Goal: Task Accomplishment & Management: Use online tool/utility

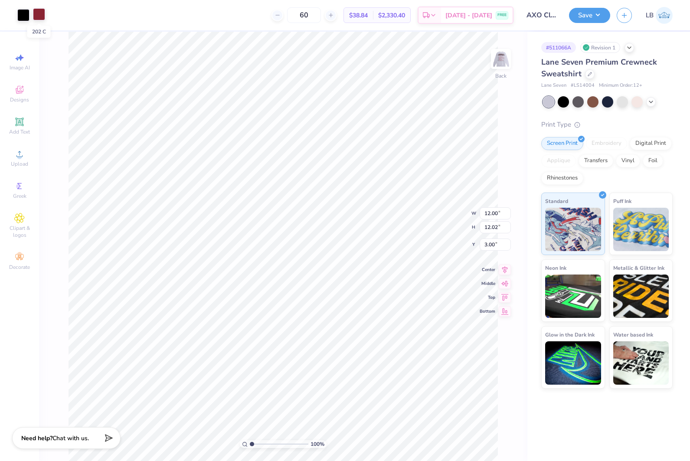
click at [43, 16] on div at bounding box center [39, 14] width 12 height 12
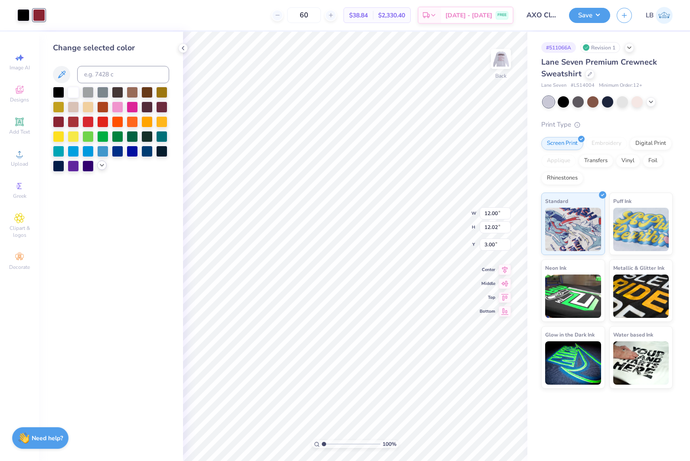
click at [103, 164] on icon at bounding box center [101, 165] width 7 height 7
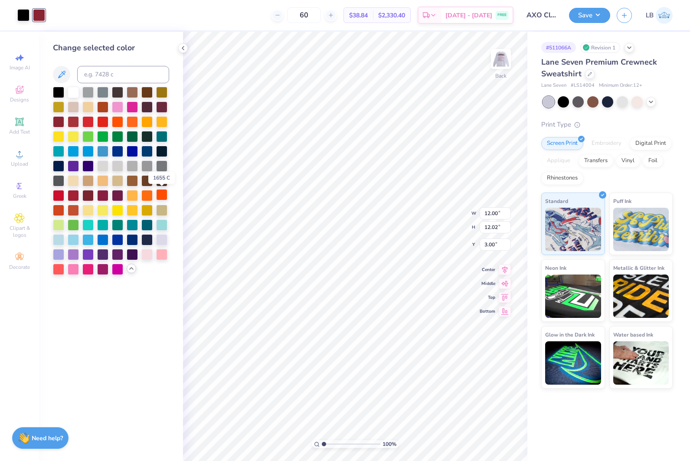
click at [159, 195] on div at bounding box center [161, 194] width 11 height 11
click at [23, 12] on div at bounding box center [23, 14] width 12 height 12
click at [76, 168] on div at bounding box center [73, 164] width 11 height 11
click at [87, 168] on div at bounding box center [87, 164] width 11 height 11
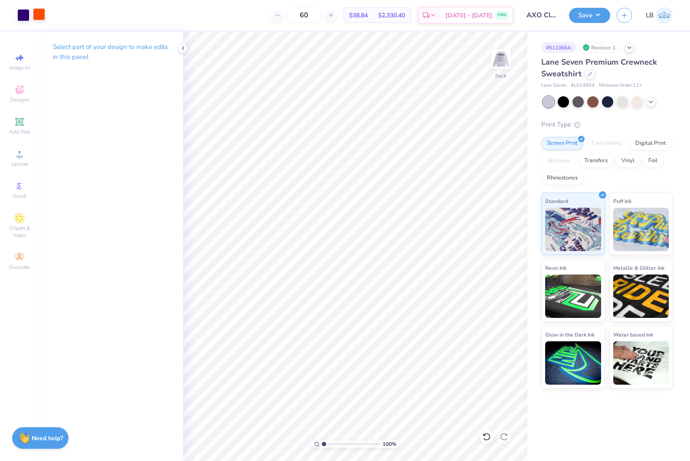
click at [36, 15] on div at bounding box center [39, 14] width 12 height 12
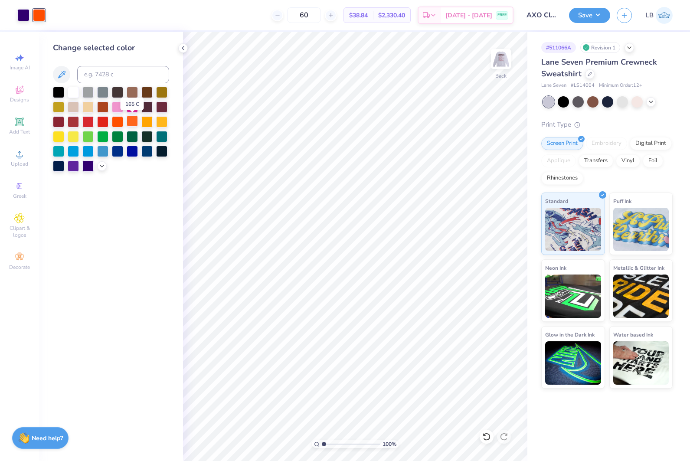
click at [135, 120] on div at bounding box center [132, 120] width 11 height 11
click at [120, 120] on div at bounding box center [117, 120] width 11 height 11
click at [105, 165] on div at bounding box center [102, 165] width 10 height 10
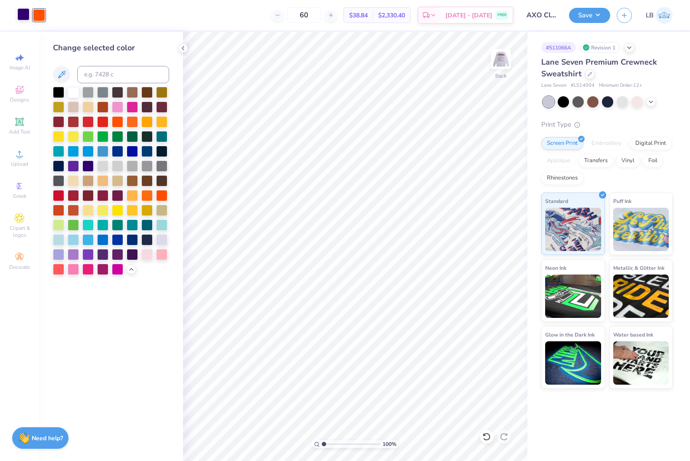
click at [20, 16] on div at bounding box center [23, 14] width 12 height 12
click at [148, 196] on div at bounding box center [146, 194] width 11 height 11
click at [40, 14] on div at bounding box center [39, 14] width 12 height 12
click at [76, 166] on div at bounding box center [73, 164] width 11 height 11
click at [89, 167] on div at bounding box center [87, 164] width 11 height 11
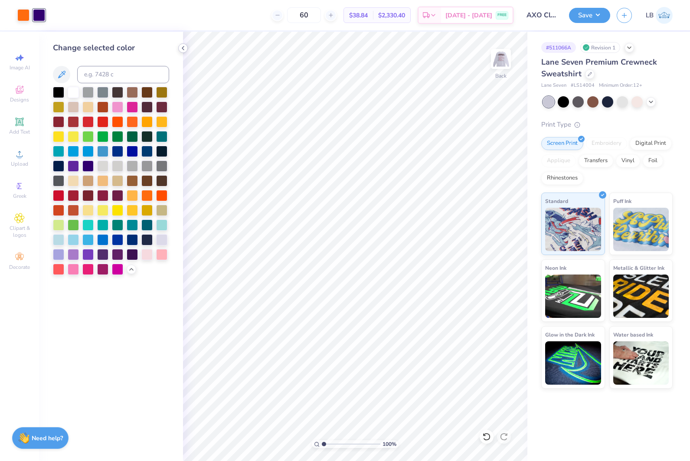
click at [183, 48] on icon at bounding box center [182, 48] width 7 height 7
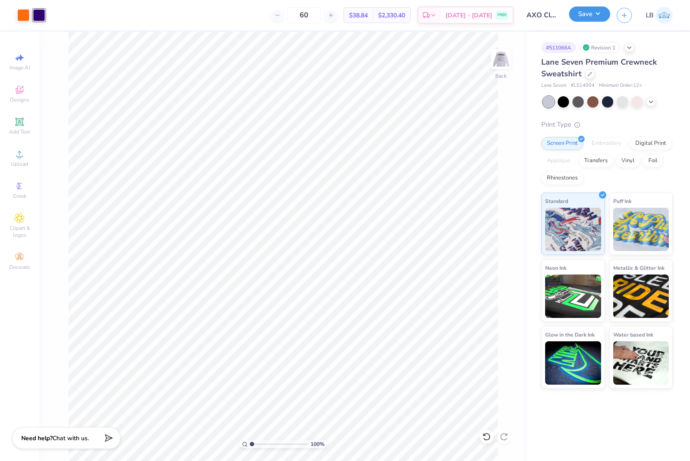
click at [579, 17] on button "Save" at bounding box center [589, 14] width 41 height 15
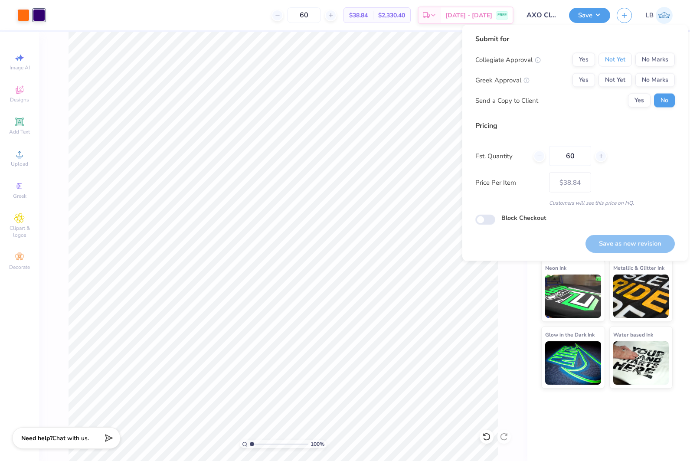
click at [615, 66] on button "Not Yet" at bounding box center [614, 60] width 33 height 14
click at [617, 79] on button "Not Yet" at bounding box center [614, 80] width 33 height 14
drag, startPoint x: 619, startPoint y: 246, endPoint x: 612, endPoint y: 245, distance: 7.0
click at [619, 246] on button "Save as new revision" at bounding box center [629, 243] width 89 height 18
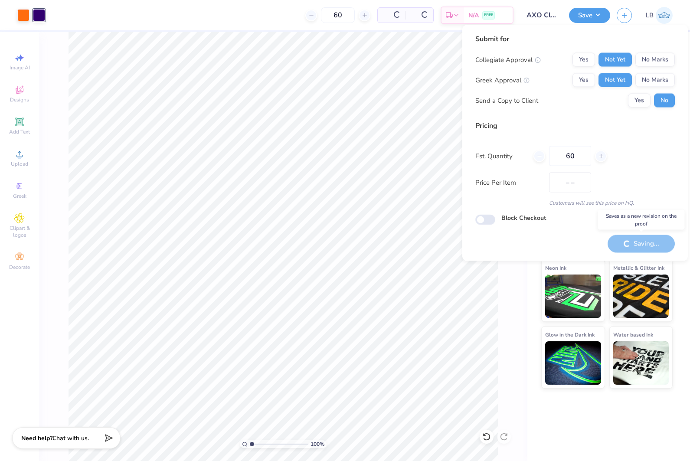
type input "$38.84"
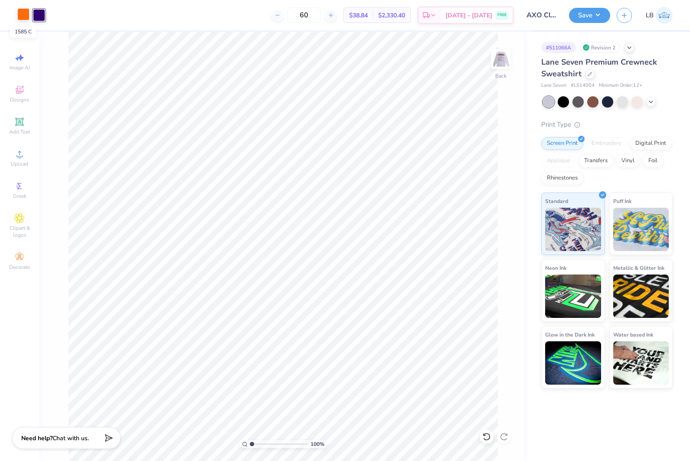
click at [24, 17] on div at bounding box center [23, 14] width 12 height 12
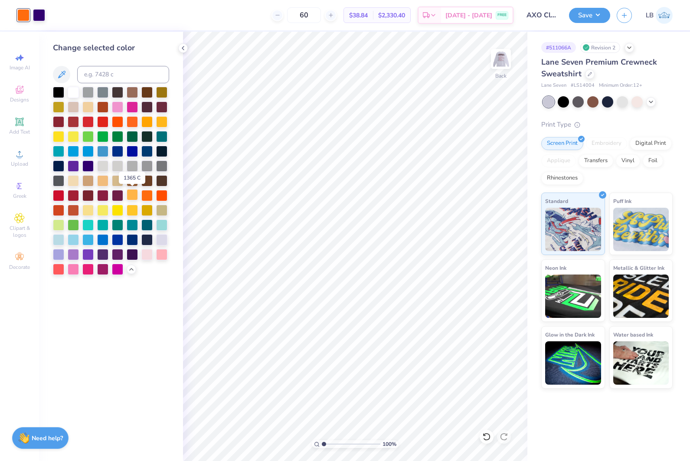
click at [130, 192] on div at bounding box center [132, 194] width 11 height 11
click at [41, 17] on div at bounding box center [39, 14] width 12 height 12
click at [132, 123] on div at bounding box center [132, 120] width 11 height 11
click at [23, 17] on div at bounding box center [23, 14] width 12 height 12
click at [84, 167] on div at bounding box center [87, 164] width 11 height 11
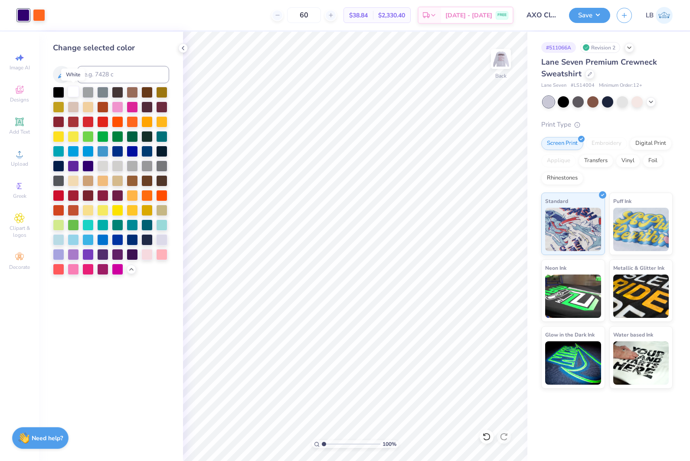
click at [75, 90] on div at bounding box center [73, 91] width 11 height 11
click at [91, 90] on div at bounding box center [87, 91] width 11 height 11
click at [98, 92] on div at bounding box center [102, 91] width 11 height 11
click at [88, 165] on div at bounding box center [87, 164] width 11 height 11
click at [101, 168] on div at bounding box center [102, 164] width 11 height 11
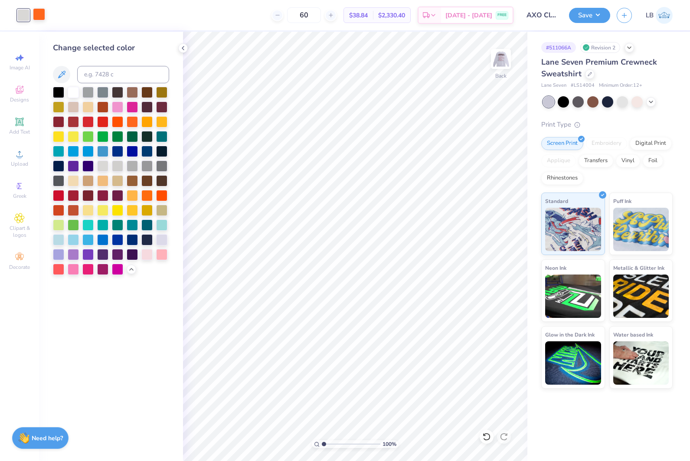
click at [39, 15] on div at bounding box center [39, 14] width 12 height 12
click at [91, 167] on div at bounding box center [87, 164] width 11 height 11
click at [24, 14] on div at bounding box center [23, 14] width 12 height 12
click at [119, 124] on div at bounding box center [117, 120] width 11 height 11
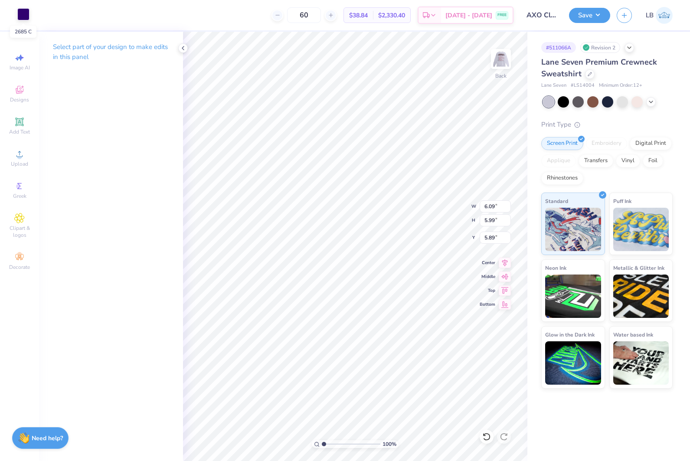
click at [26, 10] on div at bounding box center [23, 14] width 12 height 12
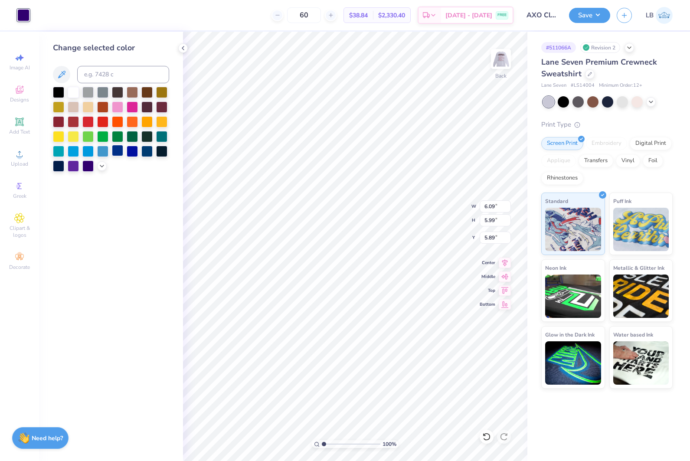
click at [120, 151] on div at bounding box center [117, 150] width 11 height 11
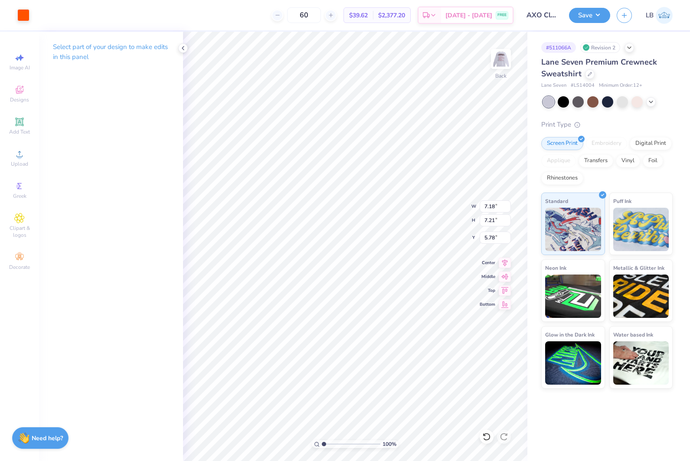
type input "7.18"
type input "7.21"
type input "5.78"
click at [23, 13] on div at bounding box center [23, 14] width 12 height 12
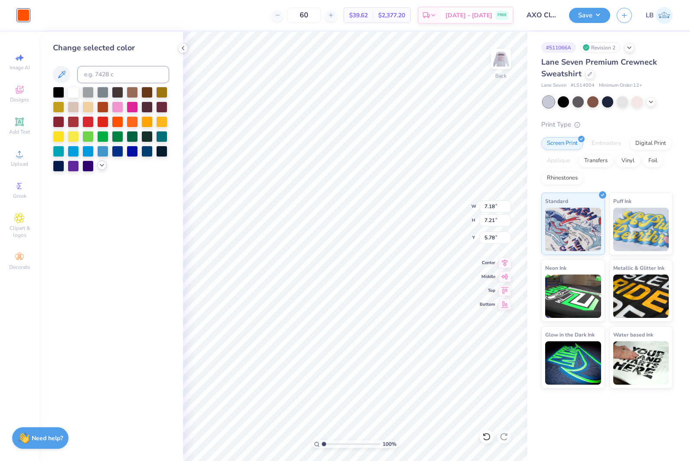
click at [103, 166] on icon at bounding box center [101, 165] width 7 height 7
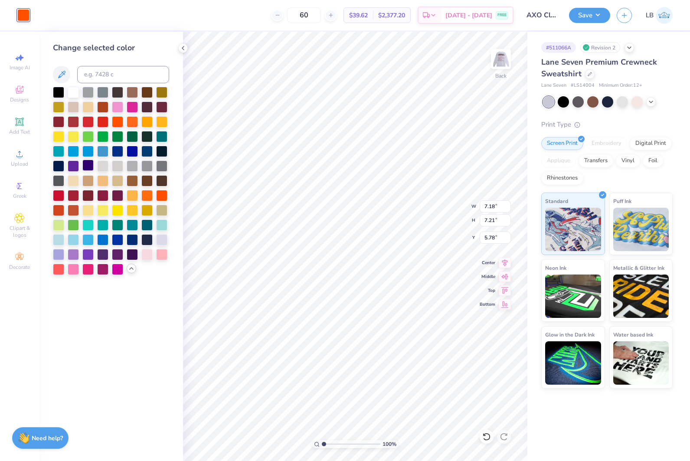
click at [92, 168] on div at bounding box center [87, 164] width 11 height 11
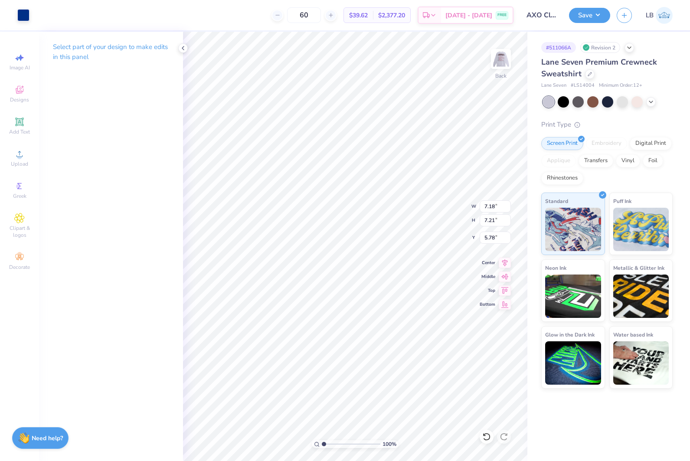
type input "6.09"
type input "5.99"
type input "5.89"
click at [25, 16] on div at bounding box center [23, 14] width 12 height 12
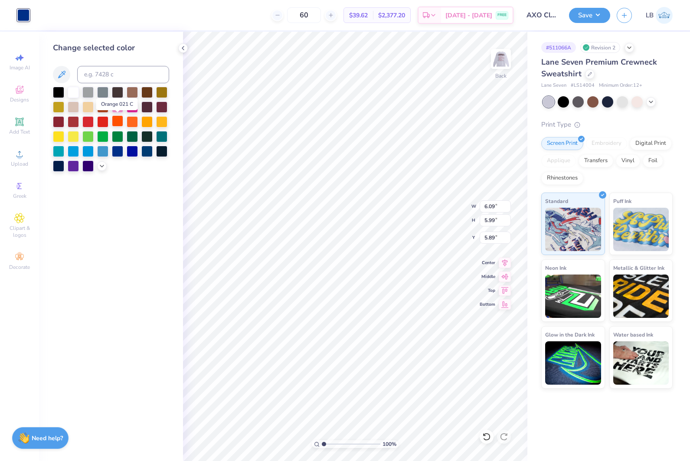
click at [118, 121] on div at bounding box center [117, 120] width 11 height 11
click at [484, 436] on icon at bounding box center [486, 436] width 9 height 9
type input "0.94"
type input "0.99"
type input "9.71"
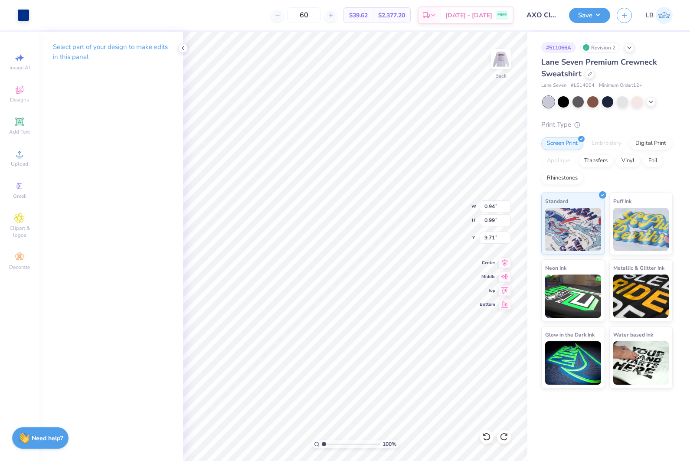
type input "6.09"
type input "5.99"
type input "5.89"
type input "2.08"
type input "2.29"
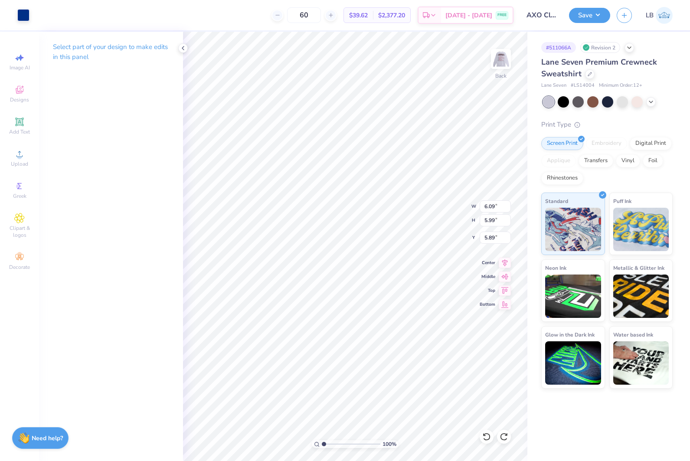
type input "9.17"
click at [25, 15] on div at bounding box center [23, 14] width 12 height 12
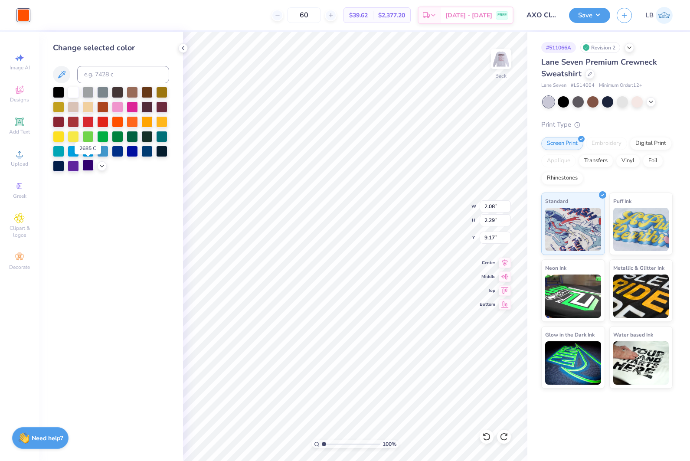
click at [86, 163] on div at bounding box center [87, 164] width 11 height 11
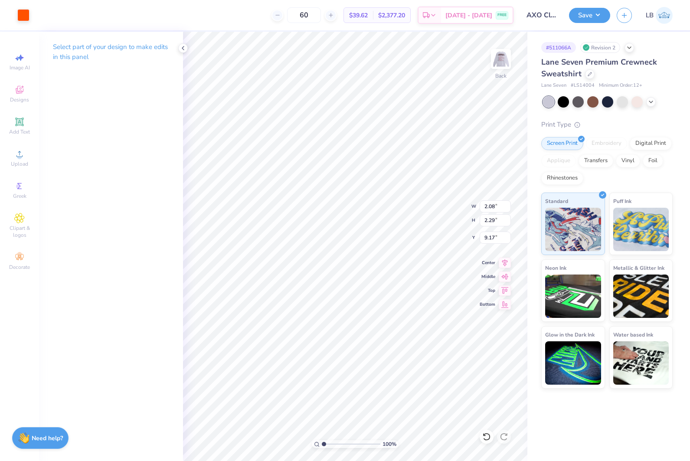
type input "0.94"
type input "0.99"
type input "9.71"
click at [23, 16] on div at bounding box center [23, 14] width 12 height 12
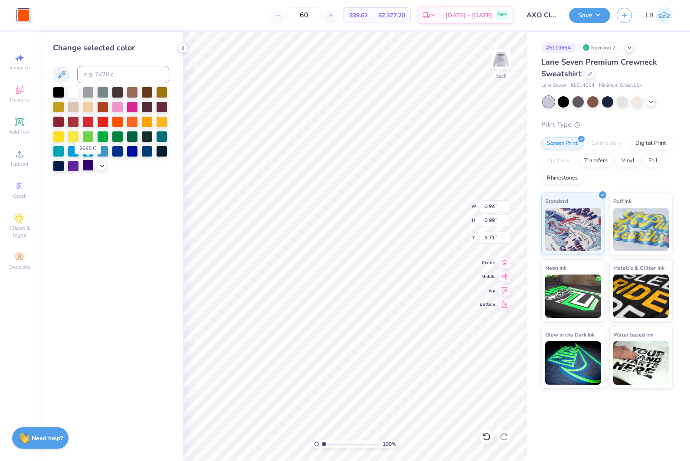
click at [90, 162] on div at bounding box center [87, 164] width 11 height 11
drag, startPoint x: 322, startPoint y: 443, endPoint x: 333, endPoint y: 443, distance: 11.3
type input "2.58"
click at [333, 443] on input "range" at bounding box center [351, 444] width 59 height 8
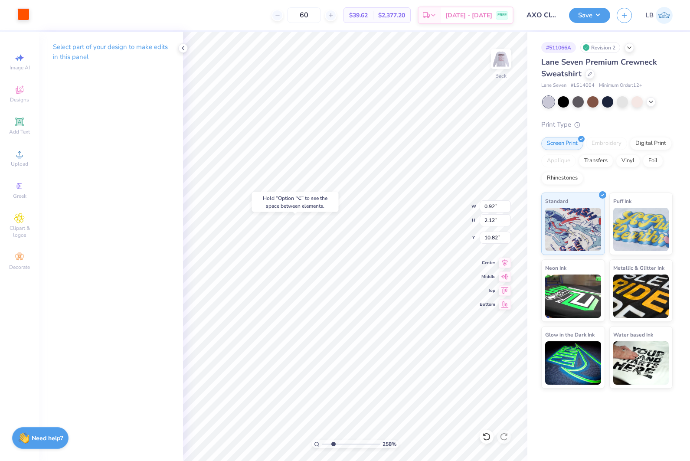
click at [25, 17] on div at bounding box center [23, 14] width 12 height 12
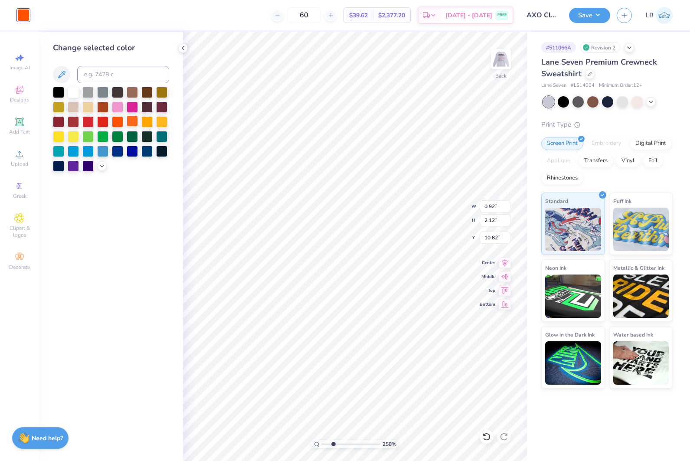
click at [131, 123] on div at bounding box center [132, 120] width 11 height 11
click at [87, 166] on div at bounding box center [87, 164] width 11 height 11
type input "6.09"
type input "5.99"
type input "5.89"
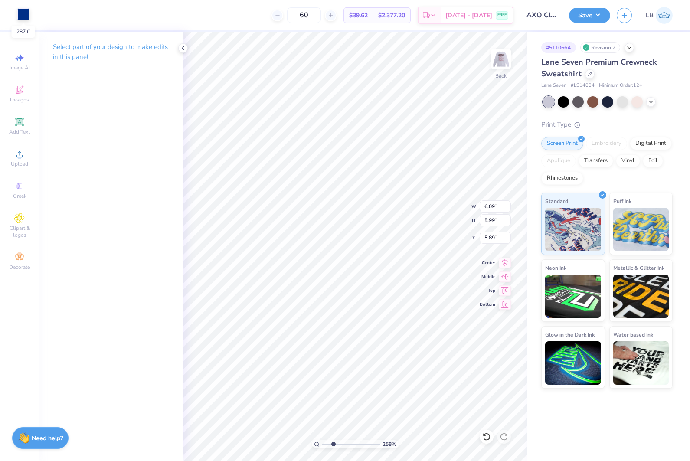
click at [26, 16] on div at bounding box center [23, 14] width 12 height 12
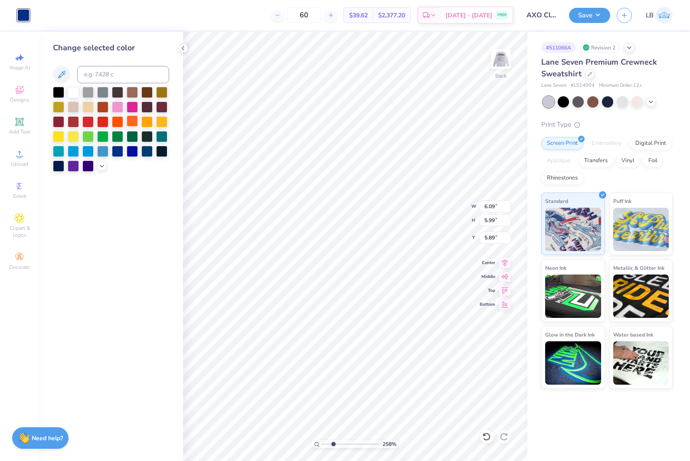
click at [133, 122] on div at bounding box center [132, 120] width 11 height 11
type input "0.50"
type input "0.88"
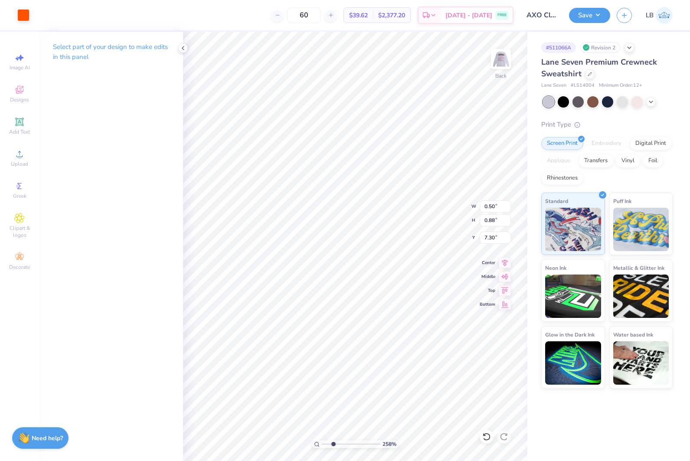
type input "7.35"
click at [21, 13] on div at bounding box center [23, 14] width 12 height 12
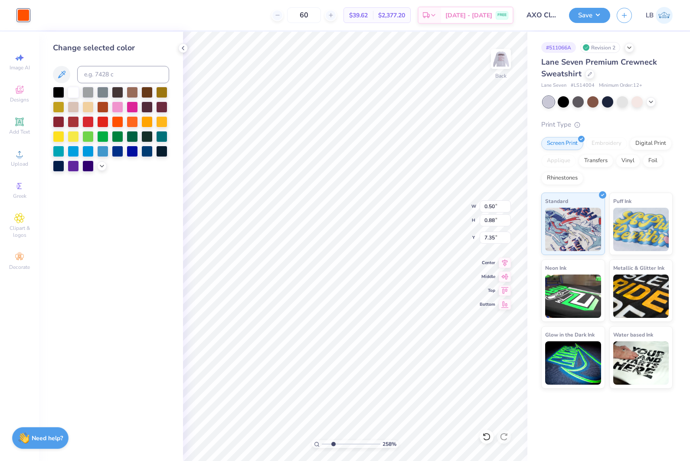
drag, startPoint x: 87, startPoint y: 163, endPoint x: 174, endPoint y: 149, distance: 87.8
click at [87, 163] on div at bounding box center [87, 165] width 11 height 11
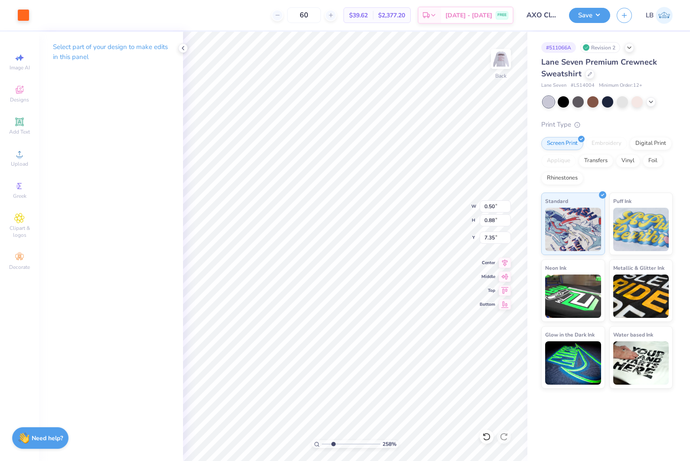
type input "6.09"
type input "5.99"
type input "5.89"
type input "1.62"
type input "1.71"
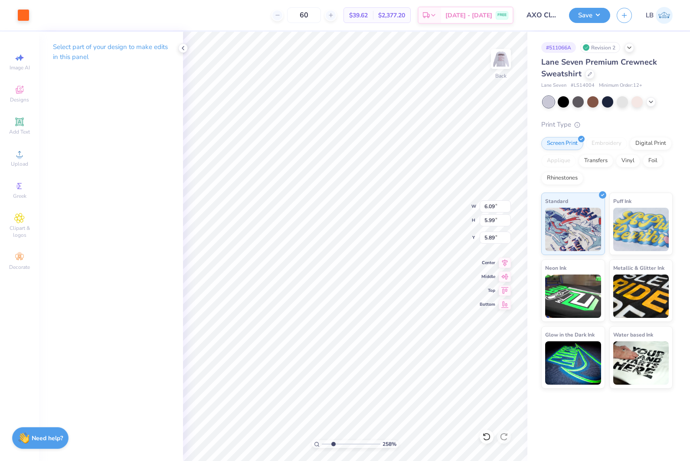
type input "6.31"
click at [31, 18] on div "Art colors 60 $39.62 Per Item $2,377.20 Total Est. Delivery Sep 7 - 10 FREE Des…" at bounding box center [345, 15] width 690 height 30
click at [20, 15] on div at bounding box center [23, 14] width 12 height 12
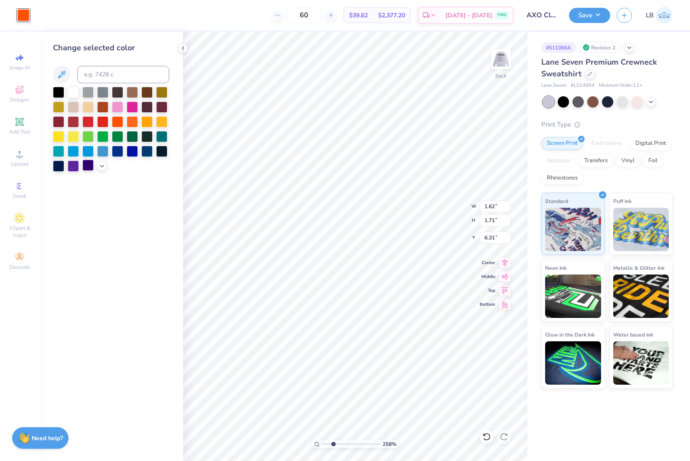
click at [90, 167] on div at bounding box center [87, 164] width 11 height 11
type input "6.09"
type input "5.99"
type input "5.89"
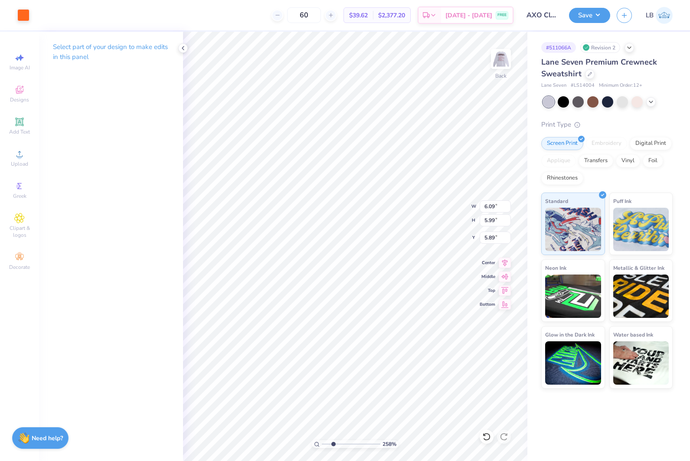
type input "1.03"
type input "0.39"
type input "6.14"
click at [29, 13] on div at bounding box center [23, 14] width 12 height 12
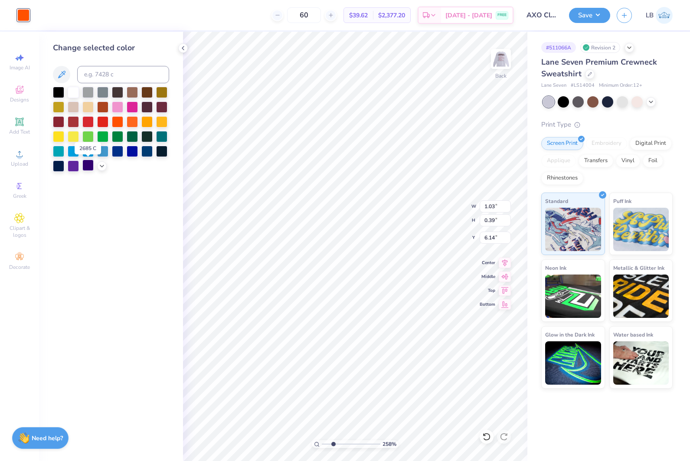
click at [86, 162] on div at bounding box center [87, 164] width 11 height 11
type input "1.59"
type input "2.02"
type input "6.53"
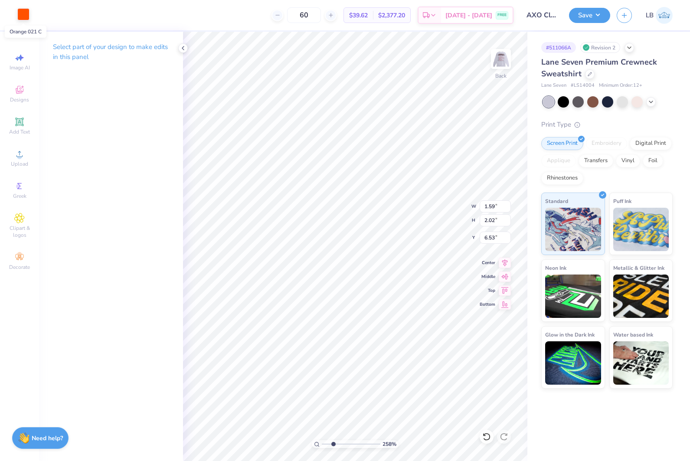
click at [22, 14] on div at bounding box center [23, 14] width 12 height 12
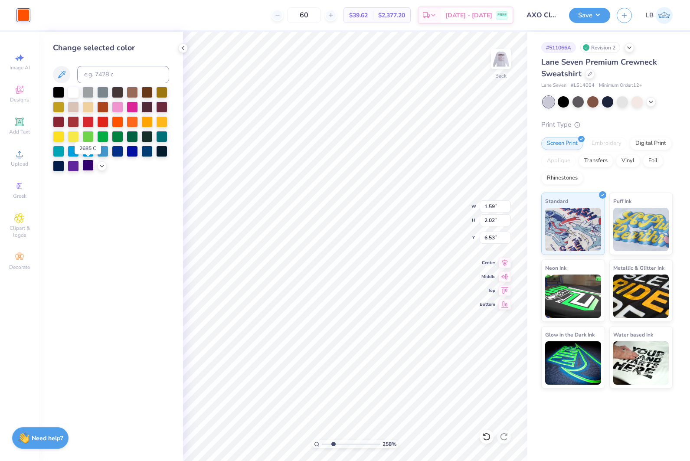
click at [89, 166] on div at bounding box center [87, 164] width 11 height 11
type input "1.97"
type input "1.27"
type input "7.15"
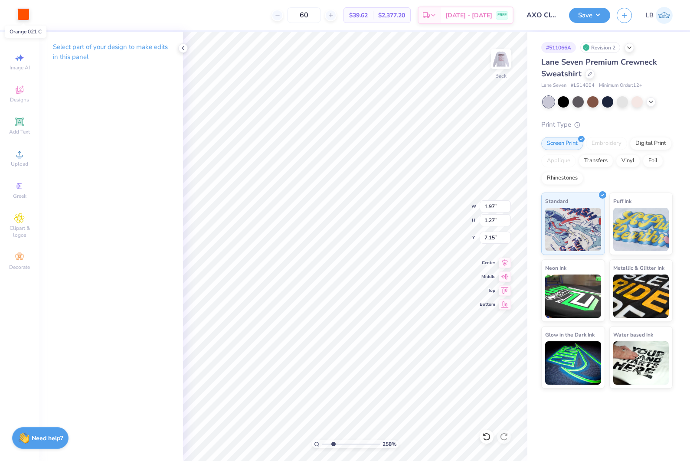
click at [22, 14] on div at bounding box center [23, 14] width 12 height 12
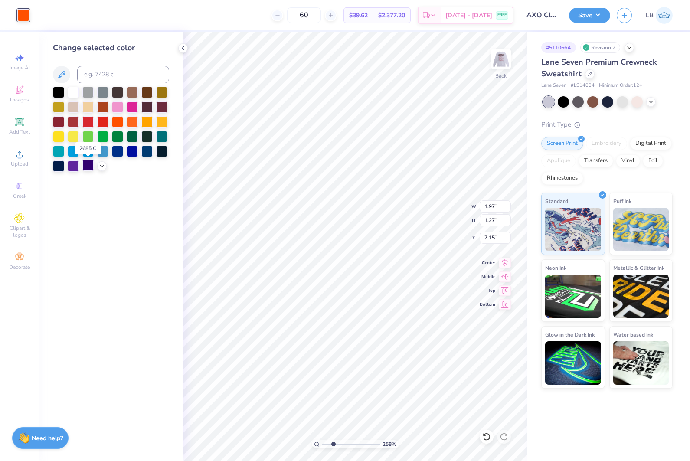
click at [85, 164] on div at bounding box center [87, 164] width 11 height 11
type input "0.13"
type input "0.22"
type input "7.83"
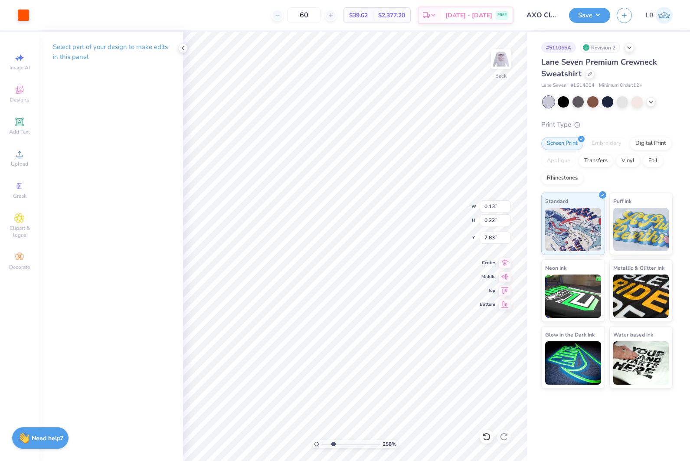
click at [34, 11] on div "Art colors 60 $39.62 Per Item $2,377.20 Total Est. Delivery Sep 7 - 10 FREE Des…" at bounding box center [345, 15] width 690 height 30
click at [29, 13] on div at bounding box center [23, 14] width 12 height 12
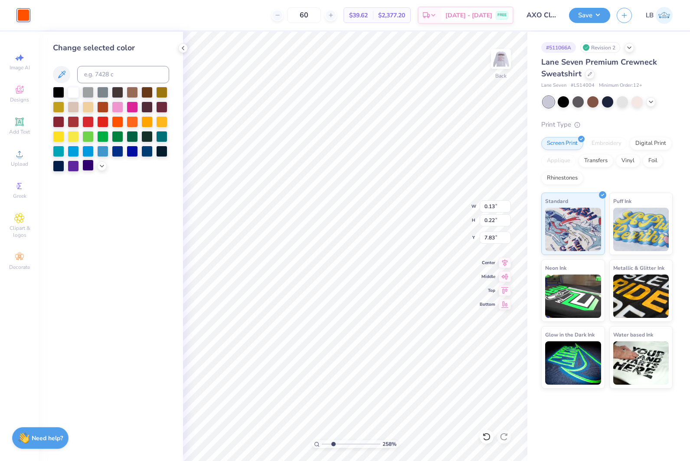
click at [91, 162] on div at bounding box center [87, 164] width 11 height 11
type input "7.18"
type input "7.21"
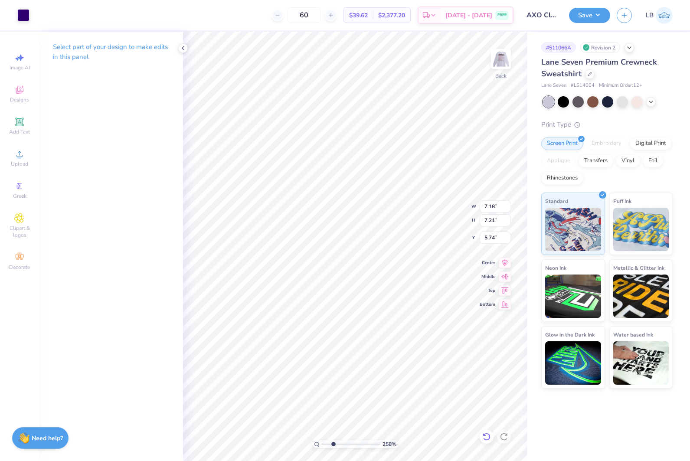
click at [486, 440] on icon at bounding box center [485, 437] width 7 height 8
type input "5.78"
click at [302, 442] on div "100 %" at bounding box center [354, 246] width 429 height 429
drag, startPoint x: 322, startPoint y: 444, endPoint x: 342, endPoint y: 445, distance: 19.1
type input "4.1"
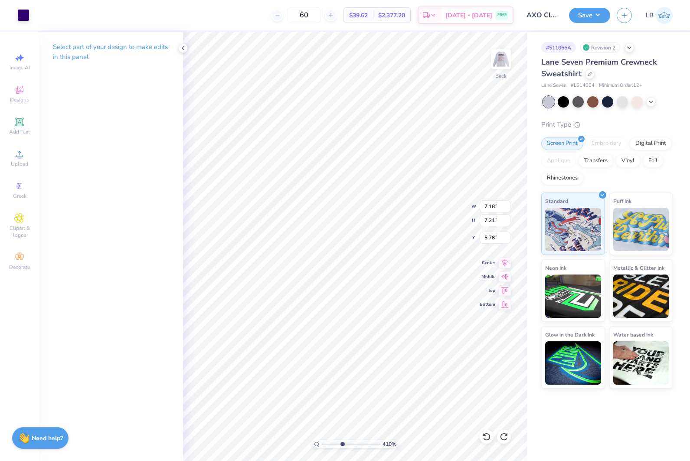
click at [342, 445] on input "range" at bounding box center [351, 444] width 59 height 8
type input "2.18"
type input "1.82"
type input "6.20"
click at [17, 12] on div at bounding box center [23, 14] width 12 height 12
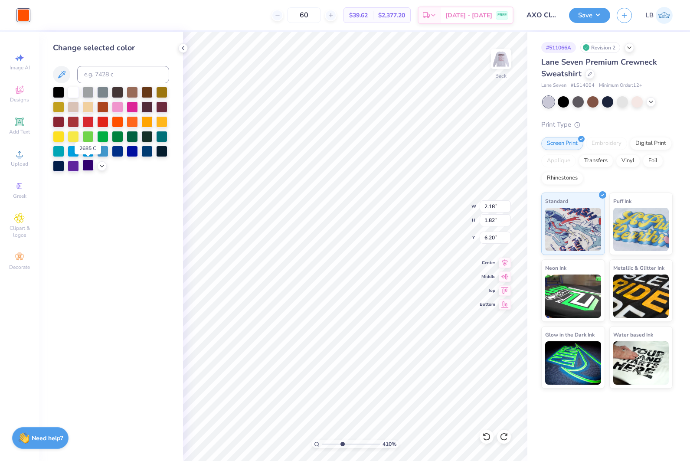
click at [88, 164] on div at bounding box center [87, 164] width 11 height 11
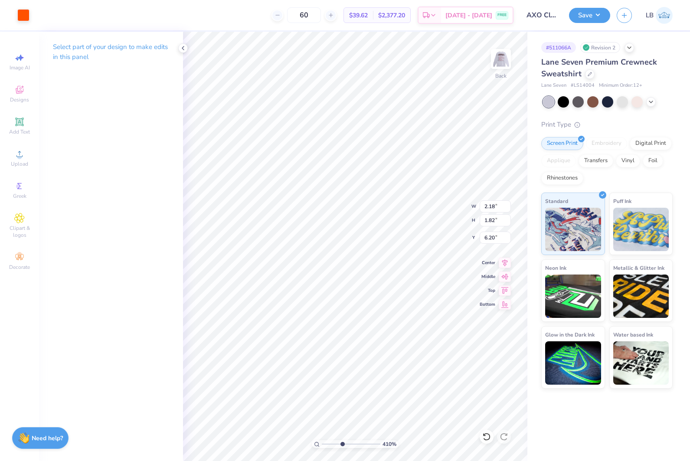
type input "0.73"
type input "0.63"
type input "6.51"
drag, startPoint x: 24, startPoint y: 18, endPoint x: 26, endPoint y: 23, distance: 5.4
click at [24, 18] on div at bounding box center [23, 14] width 12 height 12
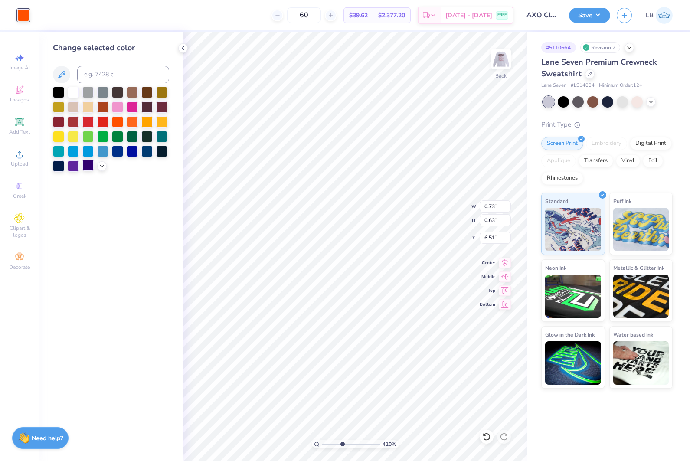
click at [88, 163] on div at bounding box center [87, 164] width 11 height 11
type input "1.19"
type input "0.65"
type input "6.14"
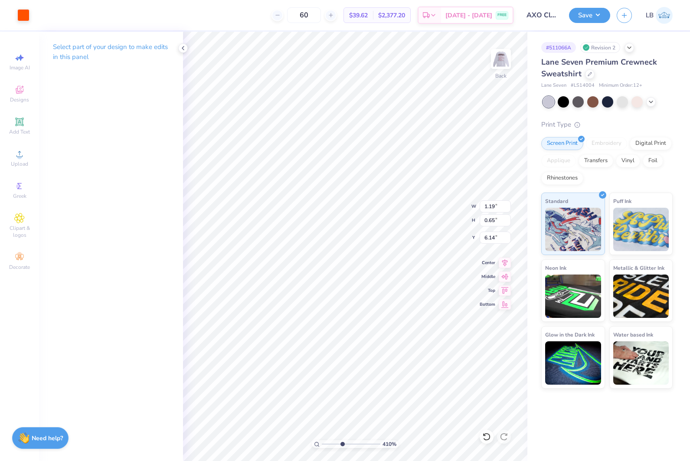
type input "1.38"
type input "2.71"
type input "6.51"
click at [28, 15] on div at bounding box center [23, 14] width 12 height 12
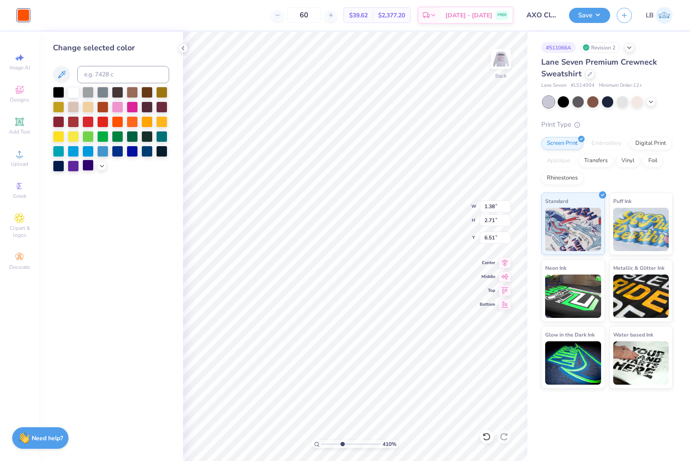
click at [84, 161] on div at bounding box center [87, 164] width 11 height 11
type input "6.09"
type input "5.99"
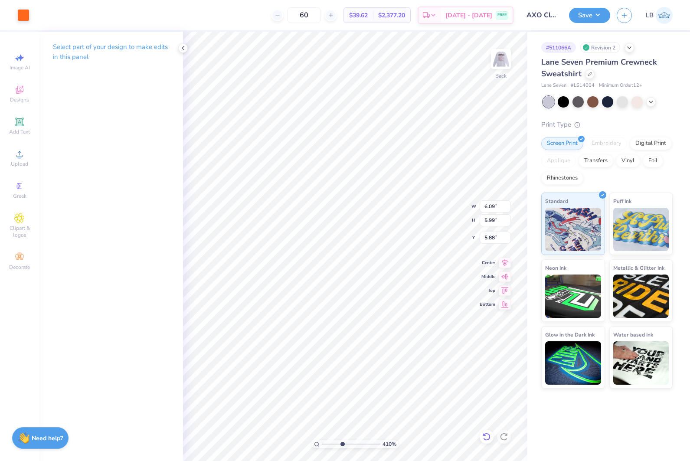
click at [488, 434] on icon at bounding box center [486, 436] width 9 height 9
type input "5.89"
type input "1.14"
type input "0.95"
type input "8.66"
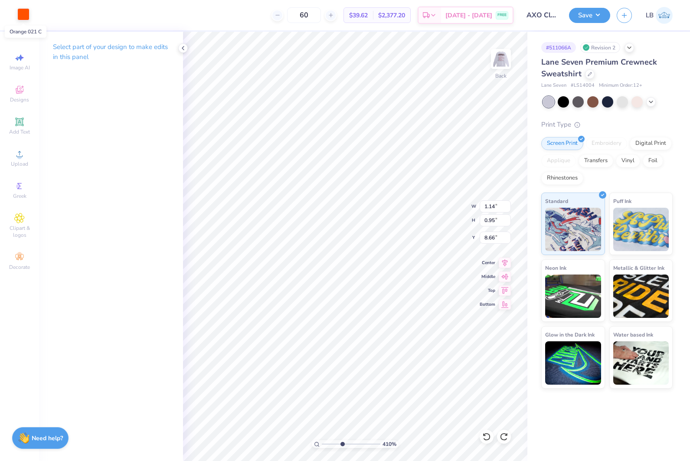
click at [24, 13] on div at bounding box center [23, 14] width 12 height 12
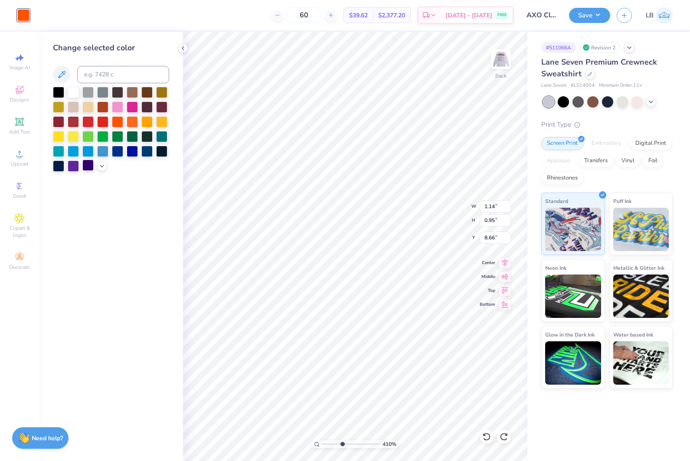
click at [87, 162] on div at bounding box center [87, 164] width 11 height 11
drag, startPoint x: 342, startPoint y: 444, endPoint x: 293, endPoint y: 442, distance: 48.1
click at [322, 442] on input "range" at bounding box center [351, 444] width 59 height 8
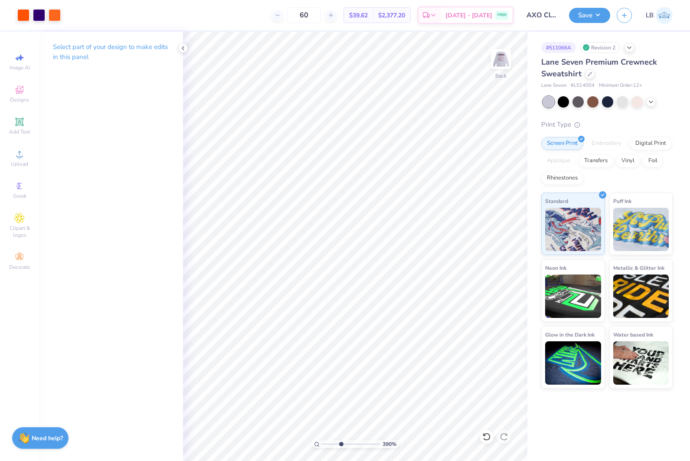
drag, startPoint x: 325, startPoint y: 444, endPoint x: 340, endPoint y: 442, distance: 15.7
type input "3.9"
click at [340, 442] on input "range" at bounding box center [351, 444] width 59 height 8
type input "7.30"
click at [32, 12] on div "Art colors 60 $39.62 Per Item $2,377.20 Total Est. Delivery Sep 7 - 10 FREE Des…" at bounding box center [345, 15] width 690 height 30
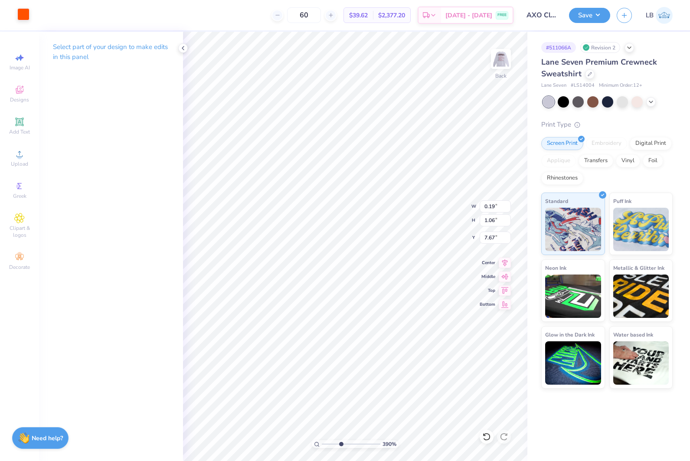
click at [23, 15] on div at bounding box center [23, 14] width 12 height 12
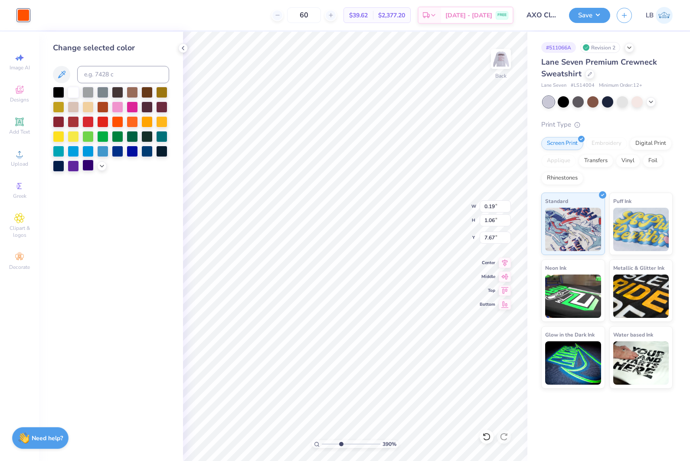
click at [89, 171] on div at bounding box center [87, 164] width 11 height 11
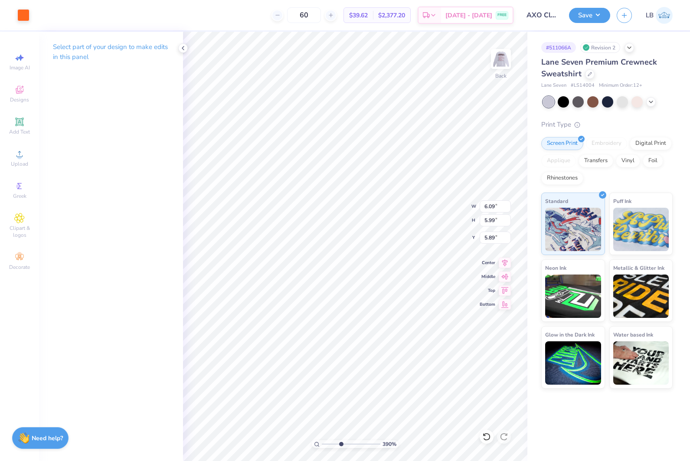
type input "6.09"
type input "5.99"
type input "5.89"
type input "1.84"
type input "1.81"
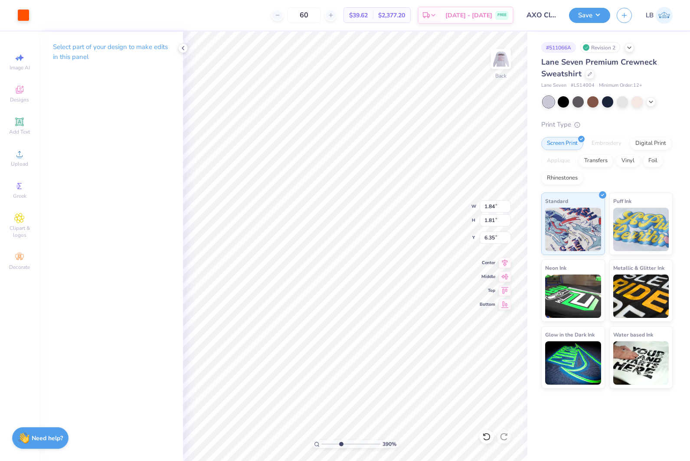
type input "6.36"
click at [485, 436] on icon at bounding box center [486, 436] width 9 height 9
click at [21, 16] on div at bounding box center [23, 14] width 12 height 12
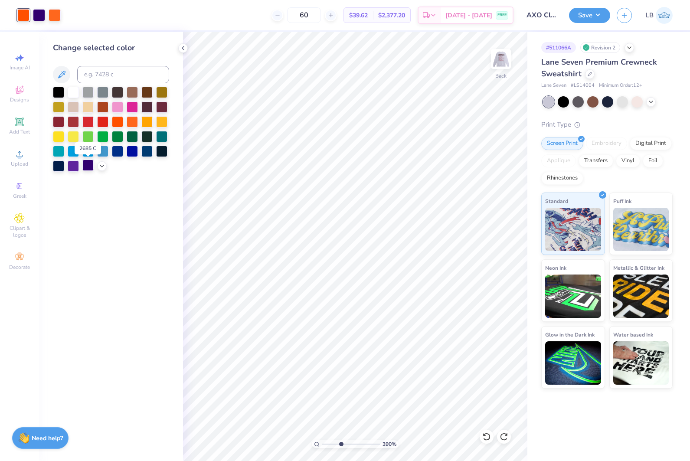
click at [90, 165] on div at bounding box center [87, 164] width 11 height 11
click at [485, 439] on icon at bounding box center [486, 436] width 9 height 9
drag, startPoint x: 340, startPoint y: 444, endPoint x: 277, endPoint y: 441, distance: 63.4
click at [322, 441] on input "range" at bounding box center [351, 444] width 59 height 8
drag, startPoint x: 324, startPoint y: 443, endPoint x: 334, endPoint y: 444, distance: 10.0
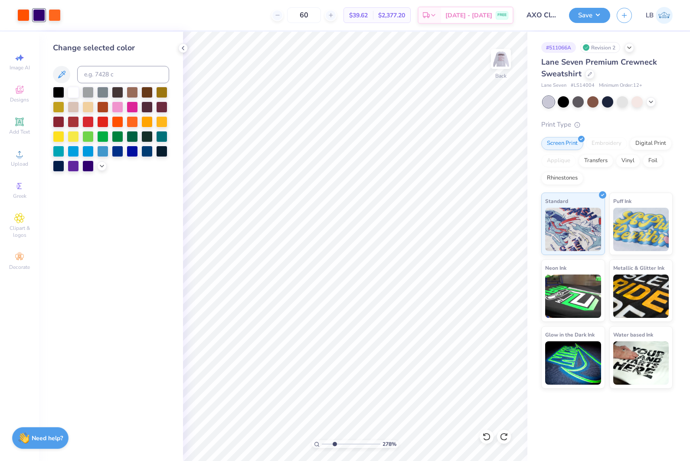
click at [334, 444] on input "range" at bounding box center [351, 444] width 59 height 8
drag, startPoint x: 333, startPoint y: 445, endPoint x: 280, endPoint y: 439, distance: 53.2
type input "1"
click at [322, 440] on input "range" at bounding box center [351, 444] width 59 height 8
click at [498, 66] on img at bounding box center [500, 59] width 35 height 35
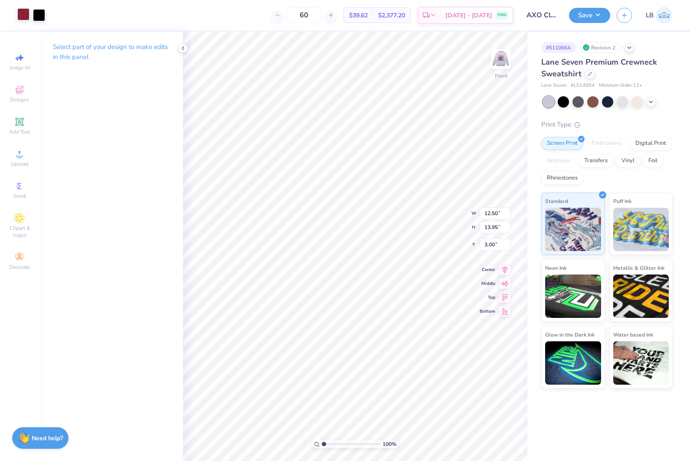
click at [17, 12] on div at bounding box center [23, 14] width 12 height 12
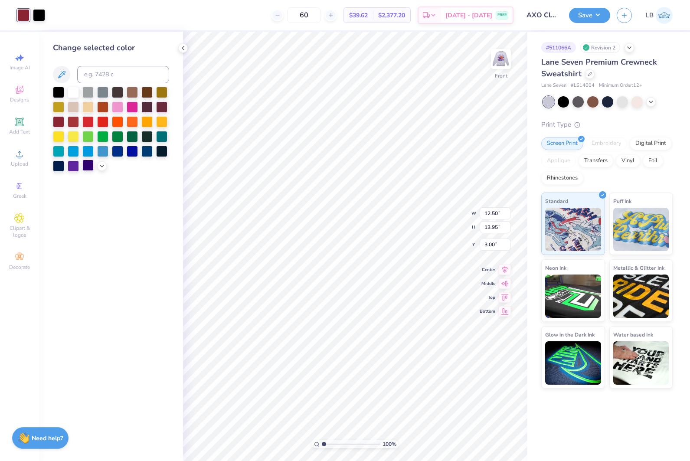
click at [89, 163] on div at bounding box center [87, 164] width 11 height 11
click at [39, 17] on div at bounding box center [39, 14] width 12 height 12
click at [130, 120] on div at bounding box center [132, 120] width 11 height 11
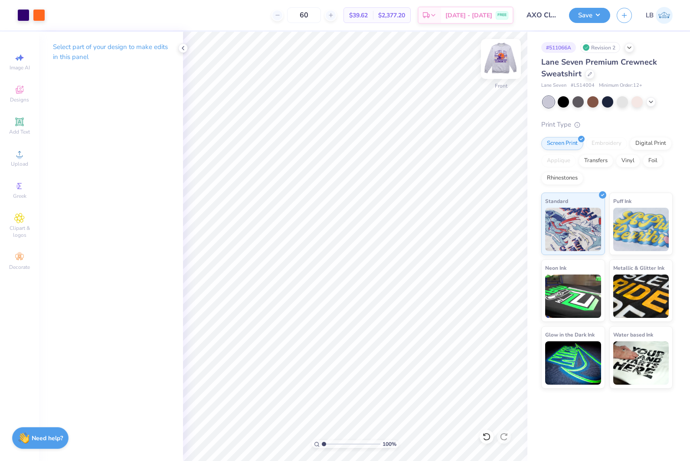
click at [491, 64] on img at bounding box center [500, 59] width 35 height 35
click at [499, 62] on img at bounding box center [500, 59] width 35 height 35
click at [587, 16] on button "Save" at bounding box center [589, 14] width 41 height 15
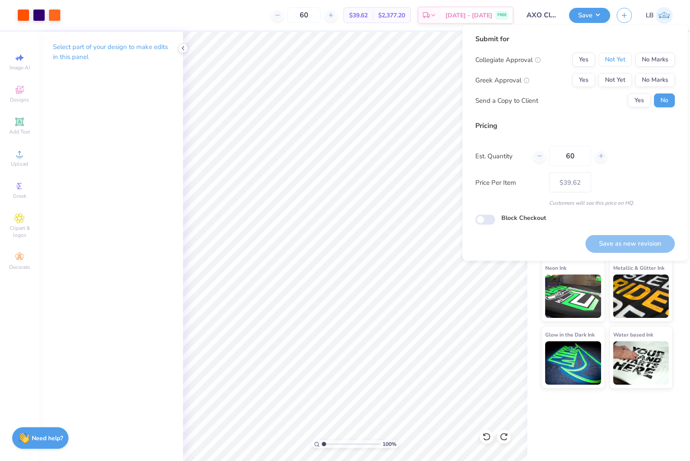
drag, startPoint x: 615, startPoint y: 61, endPoint x: 618, endPoint y: 71, distance: 10.4
click at [615, 62] on button "Not Yet" at bounding box center [614, 60] width 33 height 14
click at [620, 79] on button "Not Yet" at bounding box center [614, 80] width 33 height 14
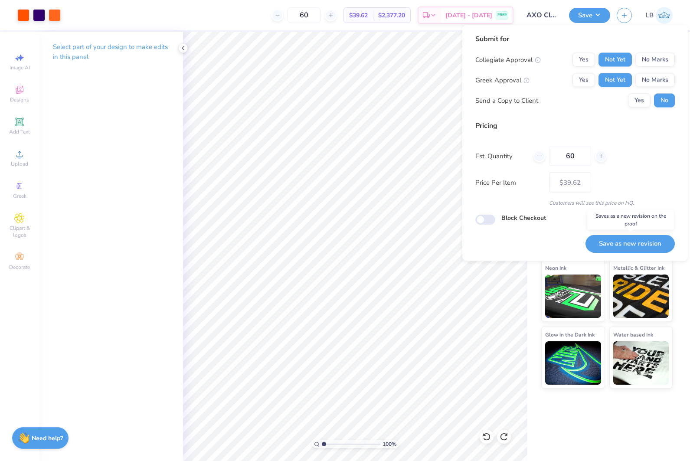
click at [646, 242] on button "Save as new revision" at bounding box center [629, 243] width 89 height 18
type input "$39.62"
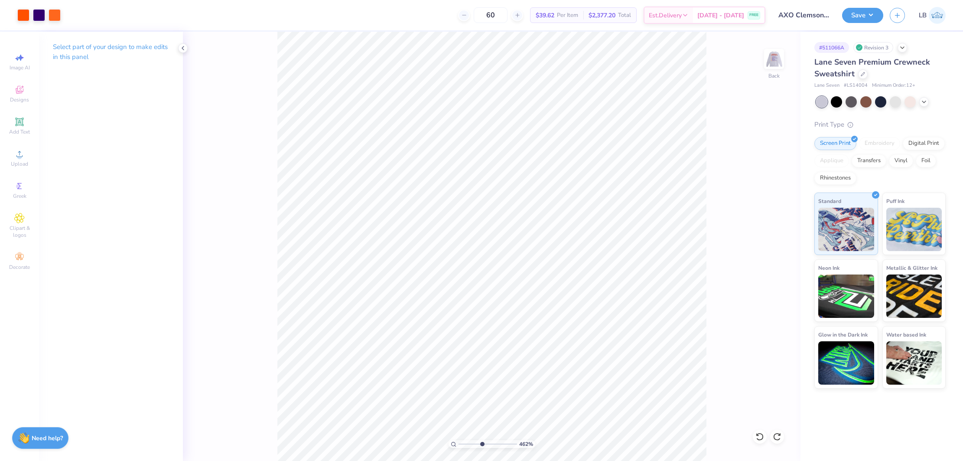
drag, startPoint x: 459, startPoint y: 444, endPoint x: 481, endPoint y: 442, distance: 22.6
type input "4.65"
click at [481, 442] on input "range" at bounding box center [488, 444] width 59 height 8
click at [689, 436] on icon at bounding box center [759, 436] width 9 height 9
type input "5.78"
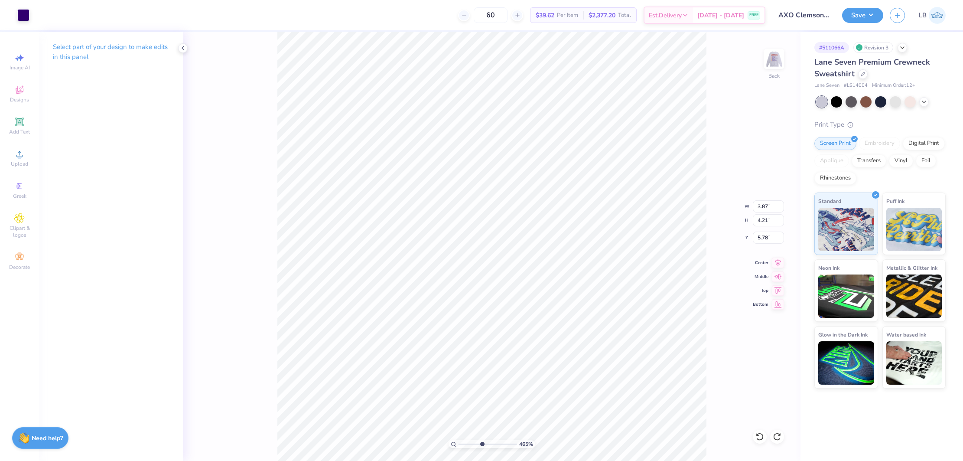
type input "3.87"
type input "4.21"
click at [23, 13] on div at bounding box center [23, 14] width 12 height 12
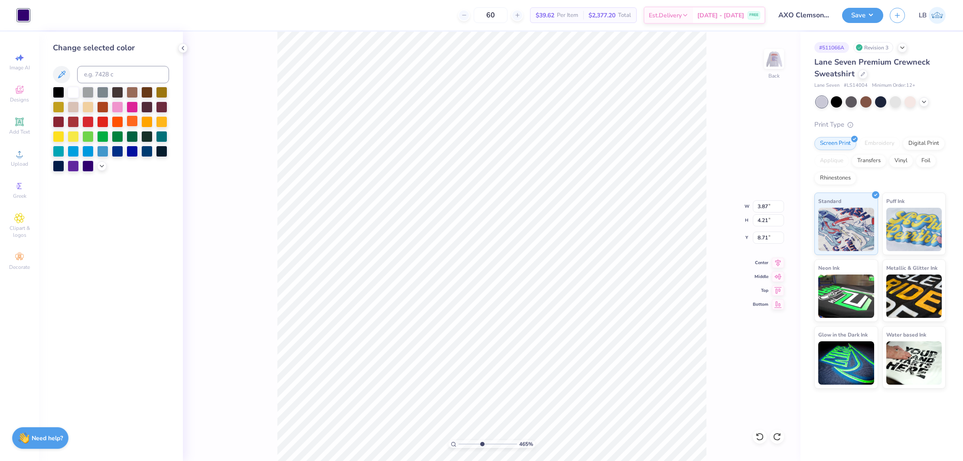
click at [133, 126] on div at bounding box center [132, 120] width 11 height 11
click at [689, 436] on icon at bounding box center [759, 436] width 9 height 9
type input "8.71"
type input "1"
click at [423, 443] on div "100 %" at bounding box center [491, 246] width 429 height 429
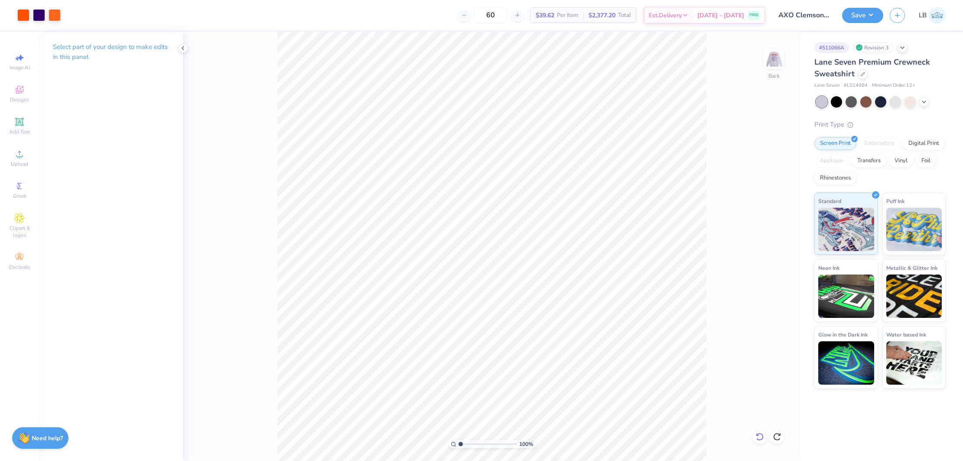
click at [689, 437] on icon at bounding box center [759, 436] width 9 height 9
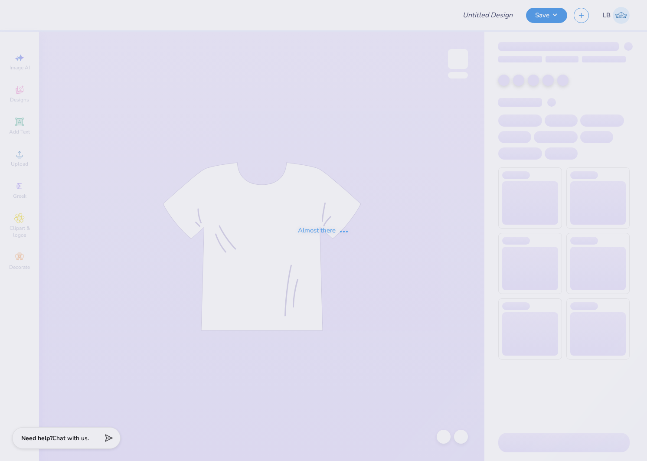
type input "Pi Phi Drop"
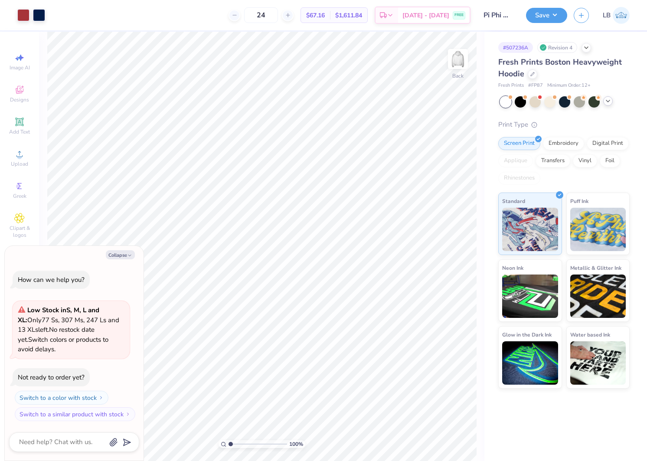
click at [605, 103] on icon at bounding box center [607, 101] width 7 height 7
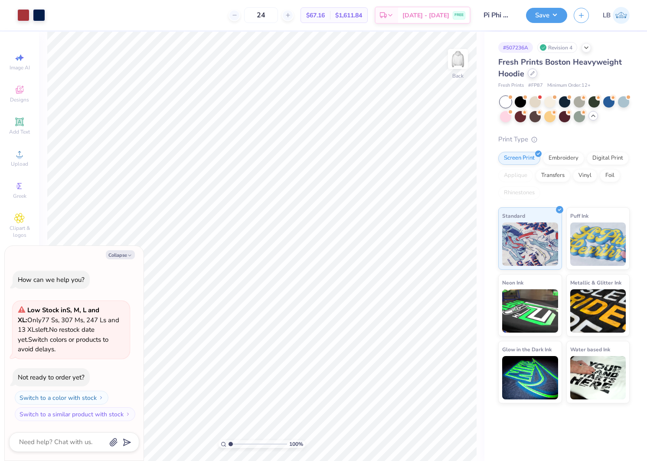
click at [528, 74] on div at bounding box center [532, 73] width 10 height 10
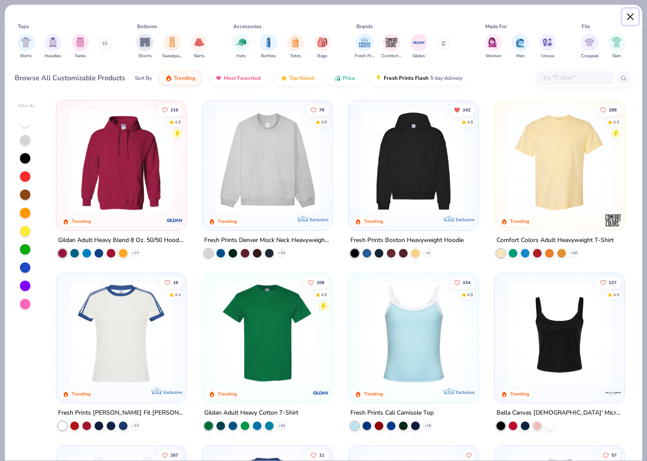
click at [628, 17] on button "Close" at bounding box center [630, 17] width 16 height 16
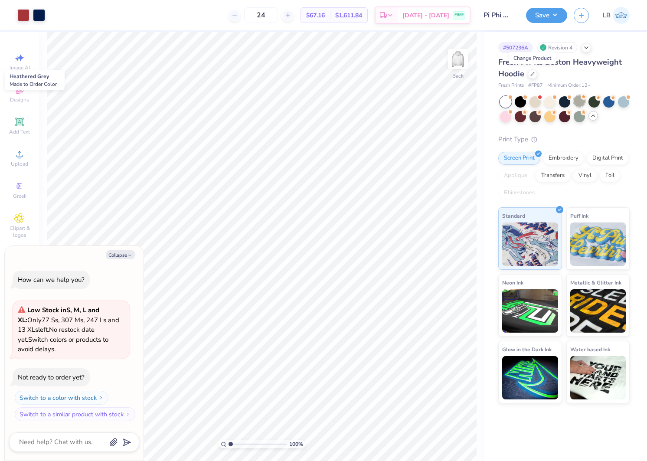
click at [579, 104] on div at bounding box center [578, 100] width 11 height 11
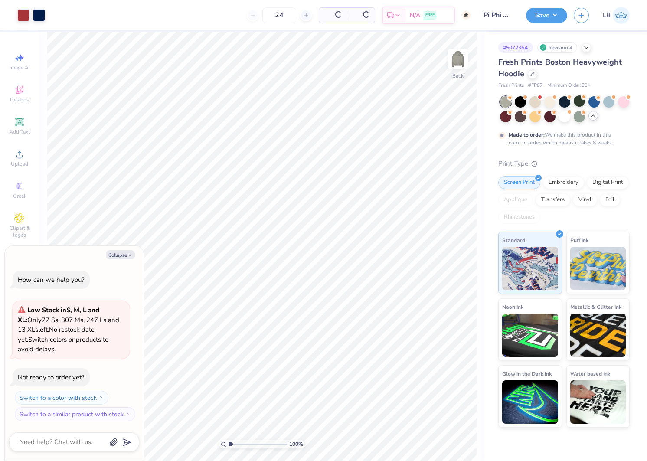
type textarea "x"
type input "50"
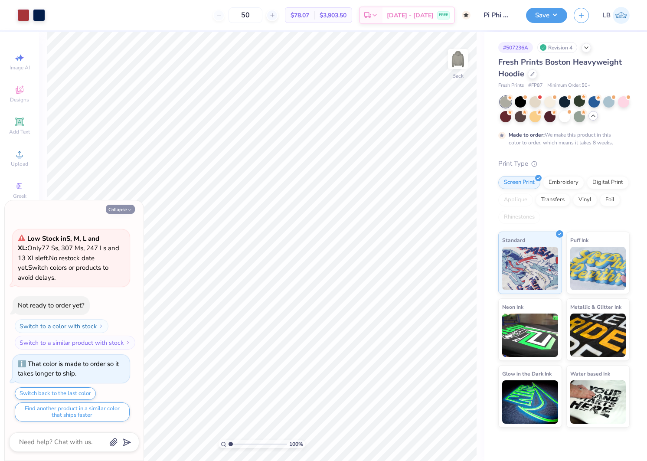
click at [130, 211] on polyline "button" at bounding box center [129, 209] width 3 height 1
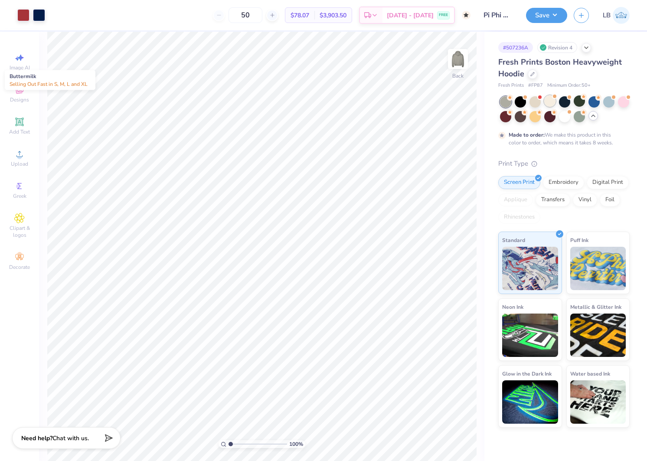
click at [548, 98] on div at bounding box center [549, 100] width 11 height 11
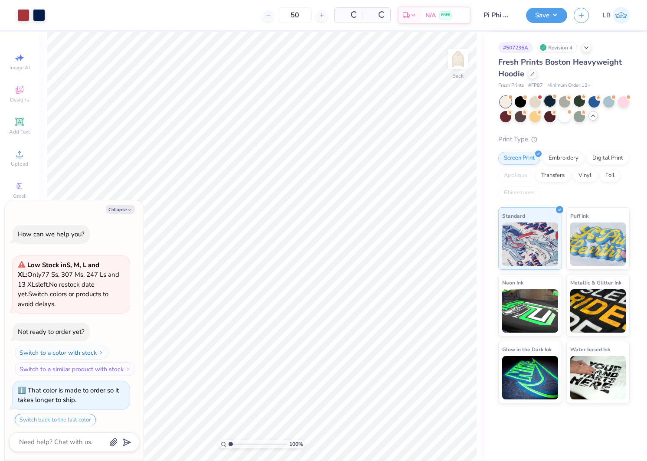
scroll to position [211, 0]
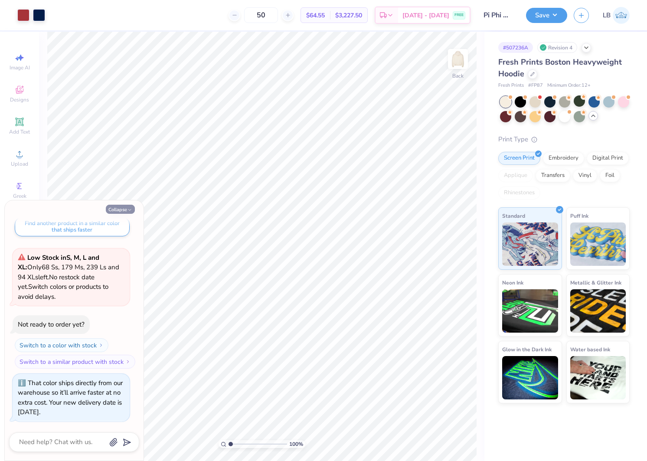
click at [124, 211] on button "Collapse" at bounding box center [120, 209] width 29 height 9
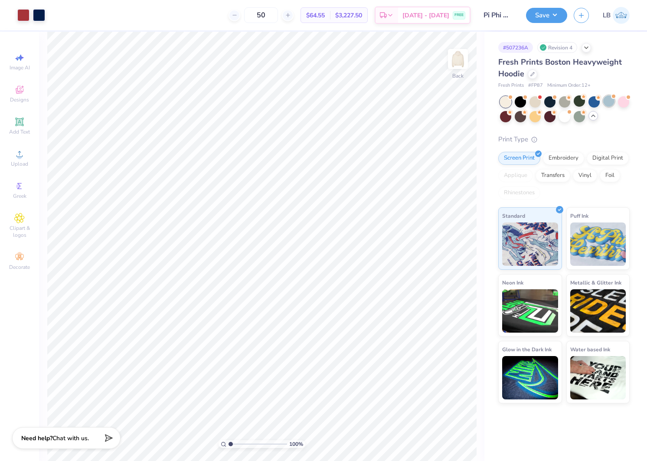
click at [614, 101] on div at bounding box center [608, 100] width 11 height 11
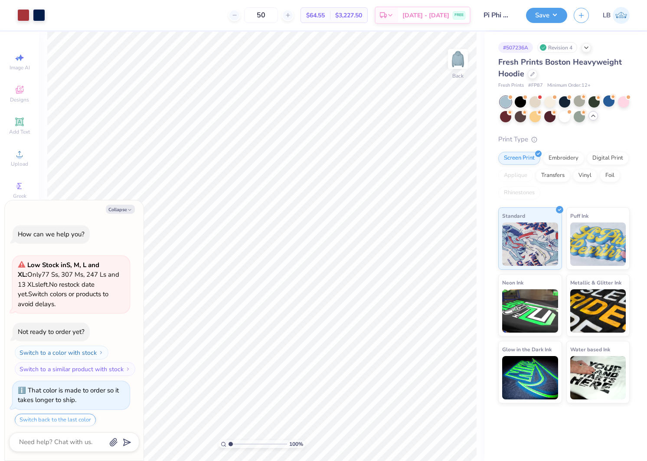
scroll to position [344, 0]
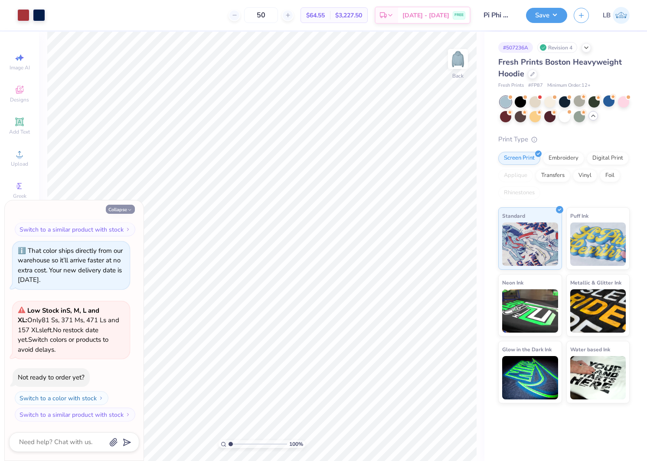
click at [128, 211] on icon "button" at bounding box center [129, 209] width 5 height 5
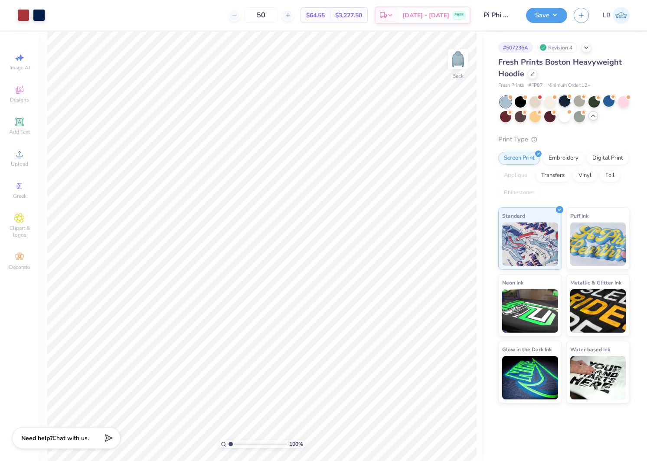
click at [564, 101] on div at bounding box center [564, 100] width 11 height 11
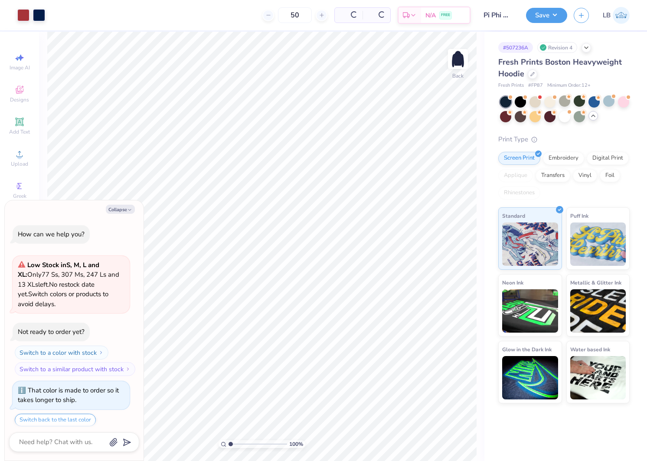
scroll to position [476, 0]
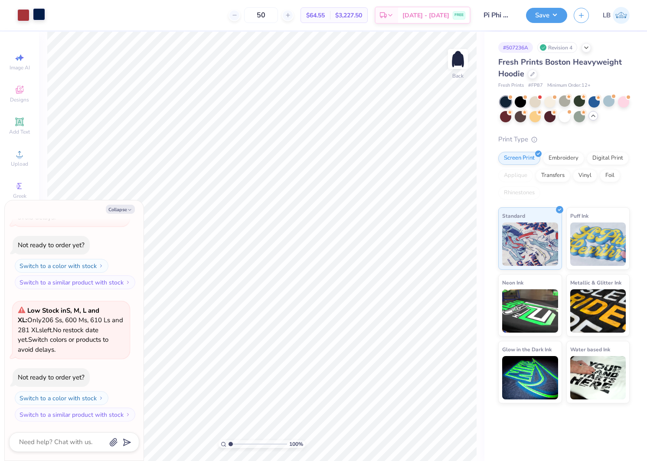
click at [39, 12] on div at bounding box center [39, 14] width 12 height 12
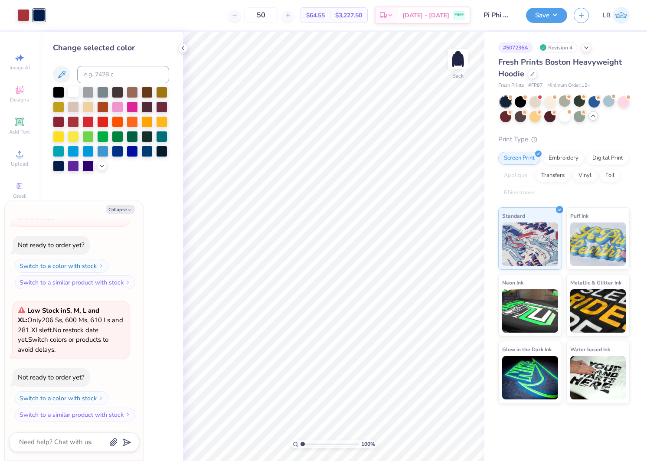
click at [70, 92] on div at bounding box center [73, 91] width 11 height 11
click at [124, 211] on button "Collapse" at bounding box center [120, 209] width 29 height 9
type textarea "x"
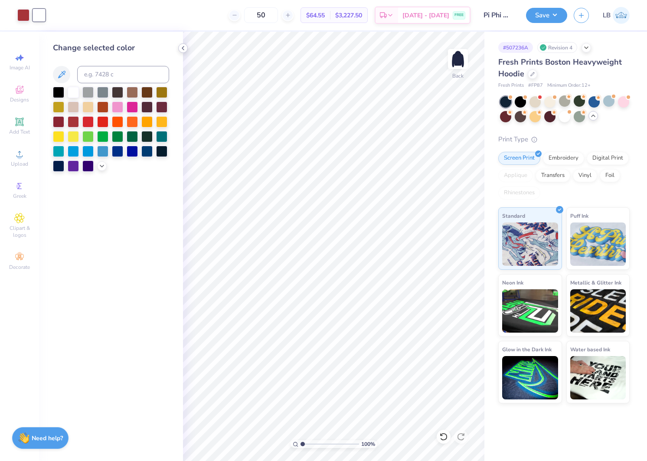
click at [181, 46] on icon at bounding box center [182, 48] width 7 height 7
